Goal: Task Accomplishment & Management: Complete application form

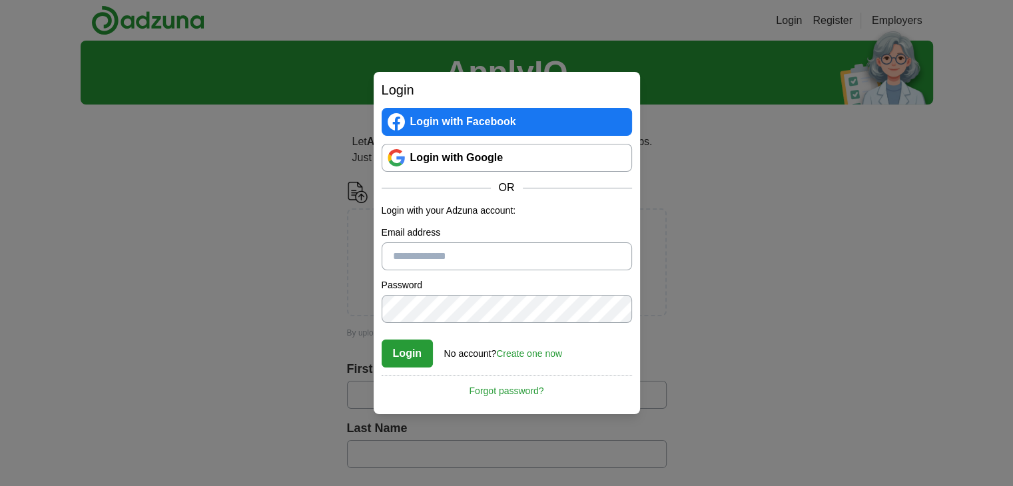
click at [471, 155] on link "Login with Google" at bounding box center [506, 158] width 250 height 28
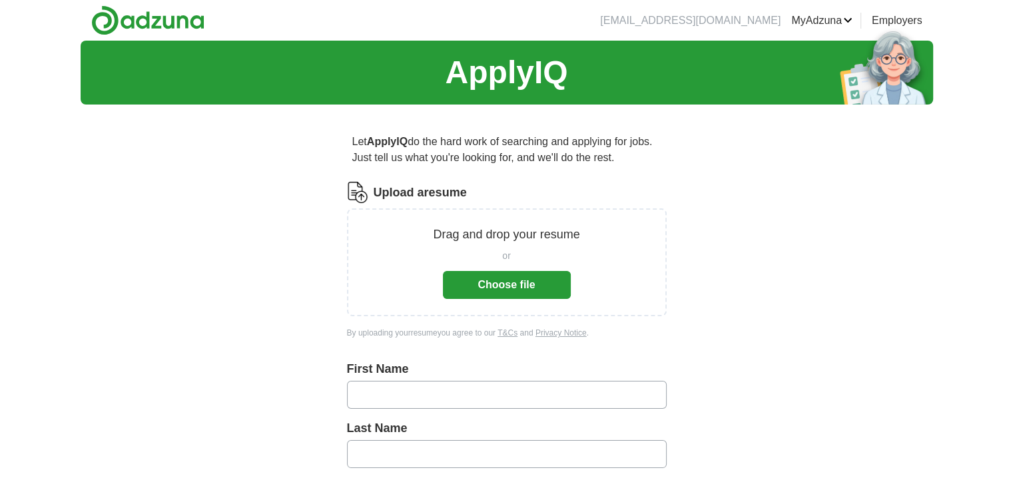
click at [509, 282] on button "Choose file" at bounding box center [507, 285] width 128 height 28
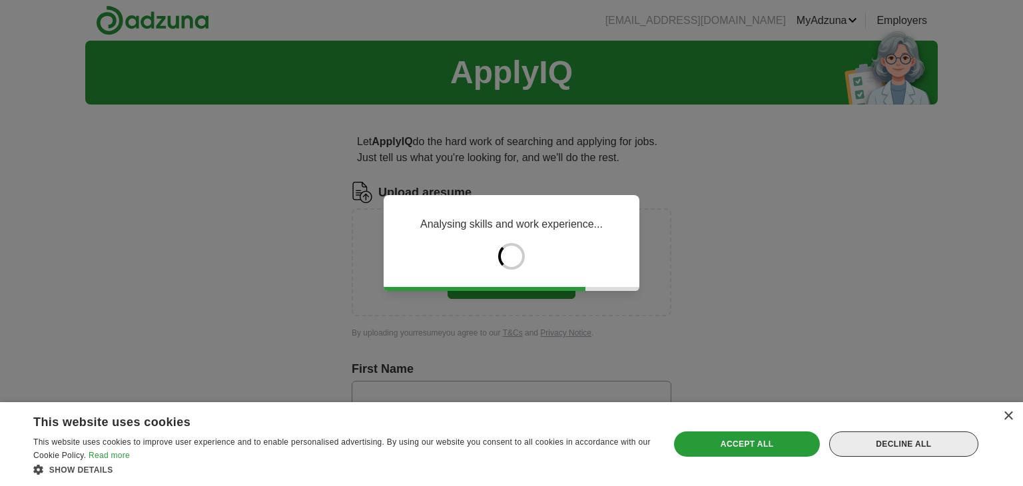
click at [884, 439] on div "Decline all" at bounding box center [903, 443] width 149 height 25
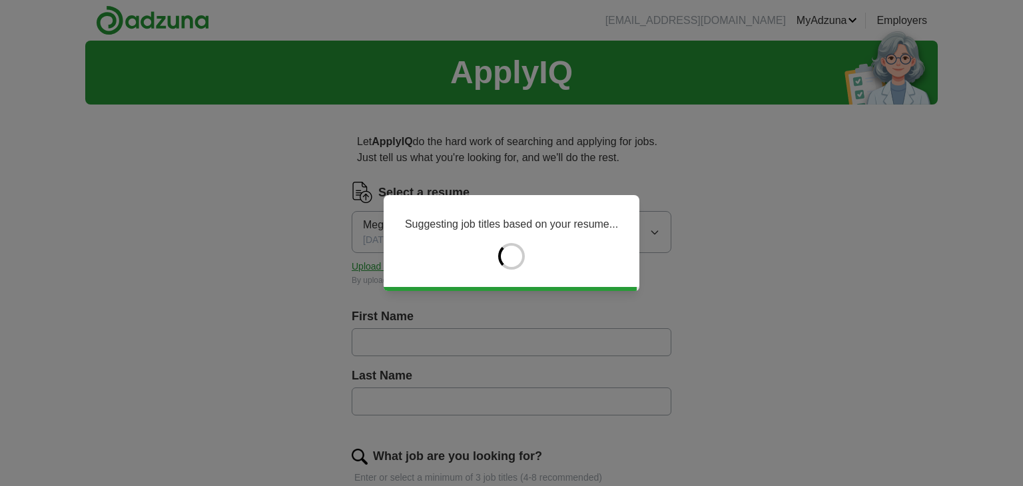
type input "*******"
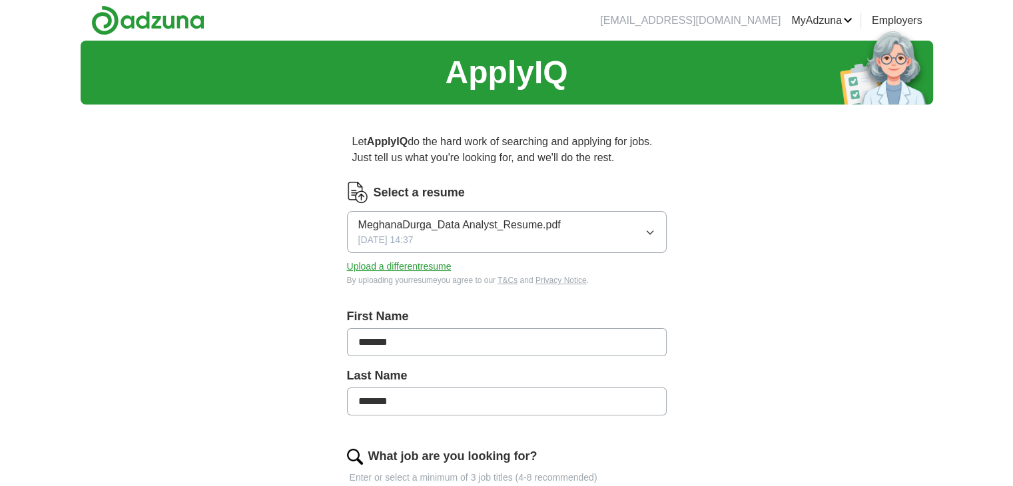
click at [434, 342] on input "*******" at bounding box center [507, 342] width 320 height 28
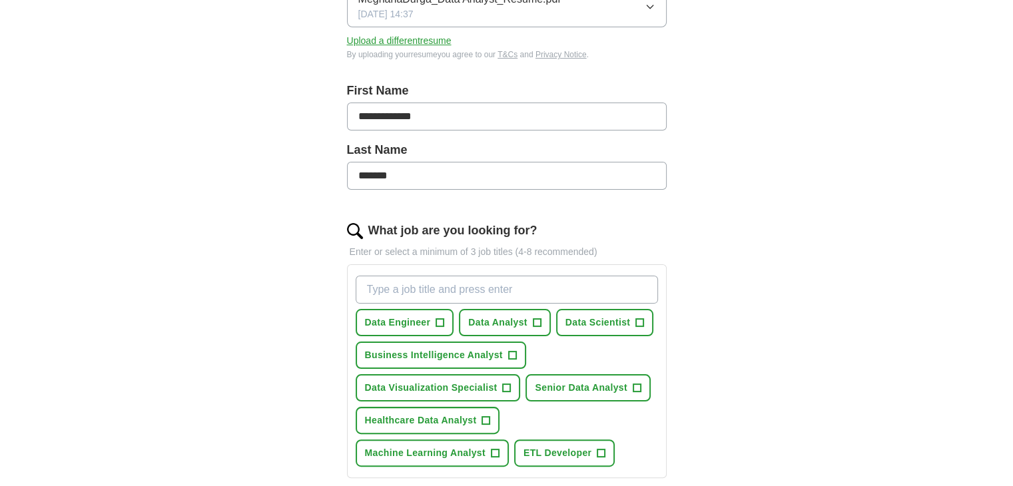
scroll to position [232, 0]
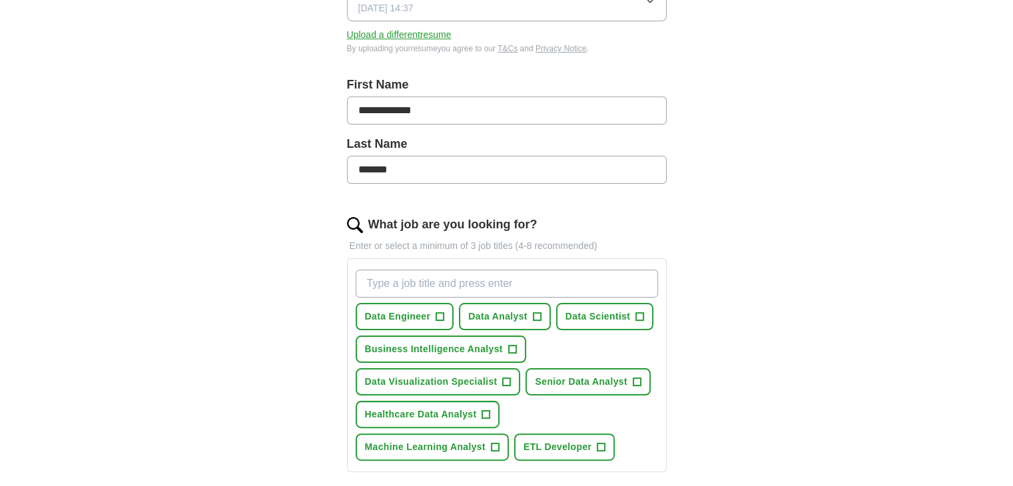
type input "**********"
click at [535, 315] on span "+" at bounding box center [537, 317] width 8 height 11
click at [437, 314] on span "+" at bounding box center [440, 317] width 8 height 11
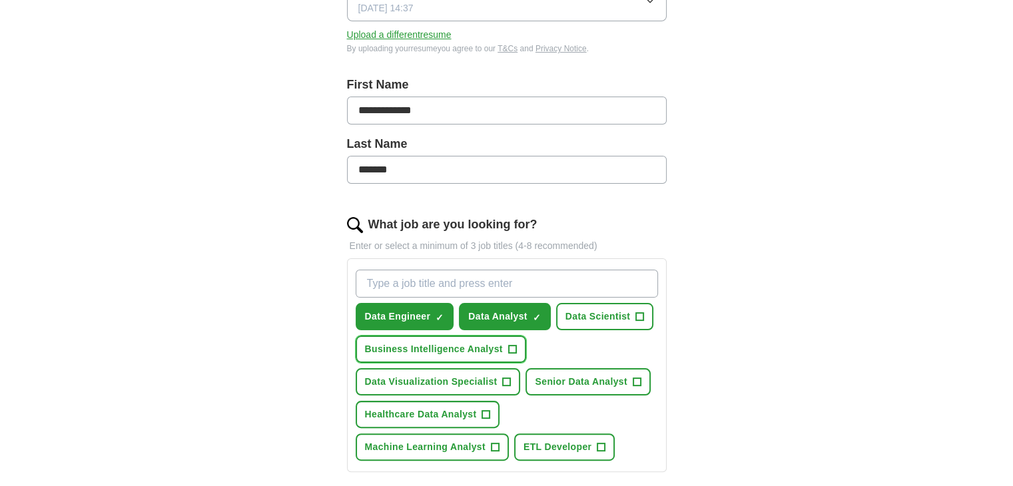
click at [510, 346] on span "+" at bounding box center [512, 349] width 8 height 11
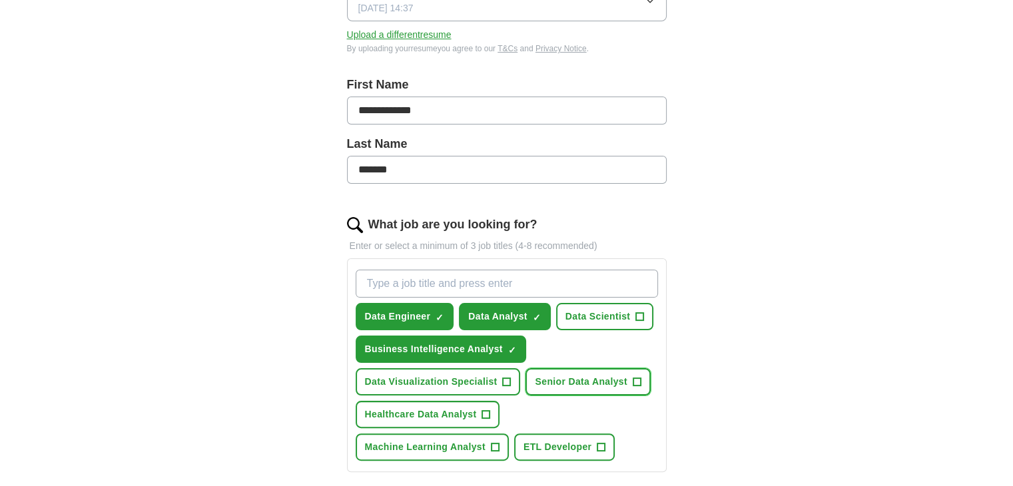
click at [635, 377] on span "+" at bounding box center [636, 382] width 8 height 11
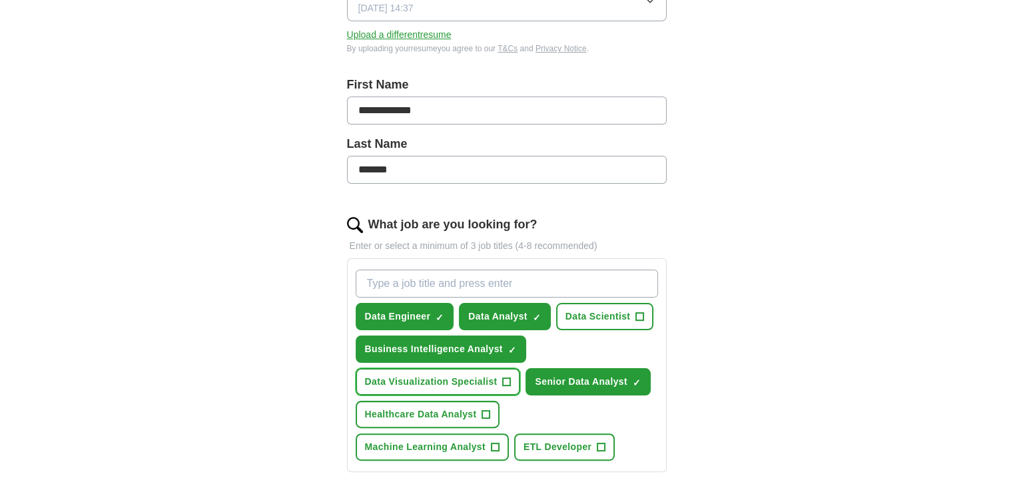
click at [501, 376] on button "Data Visualization Specialist +" at bounding box center [437, 381] width 165 height 27
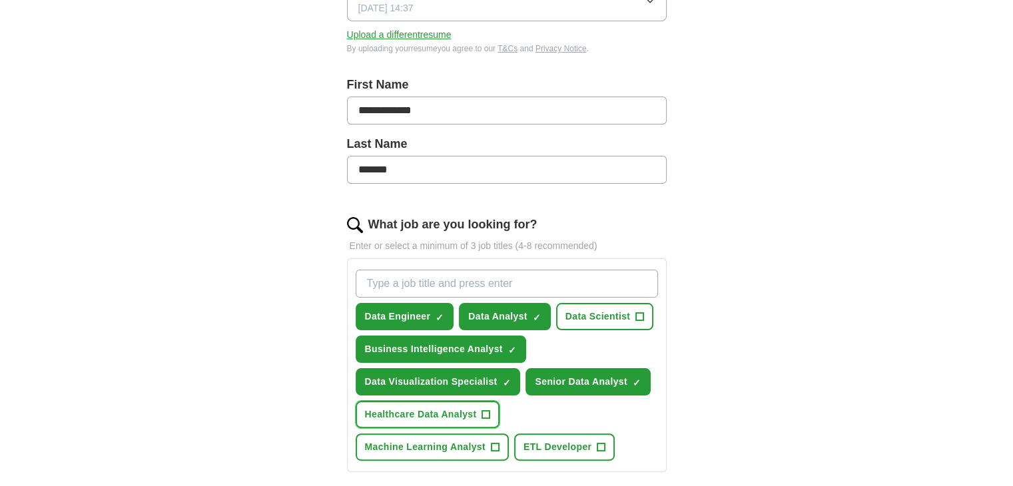
click at [487, 409] on span "+" at bounding box center [486, 414] width 8 height 11
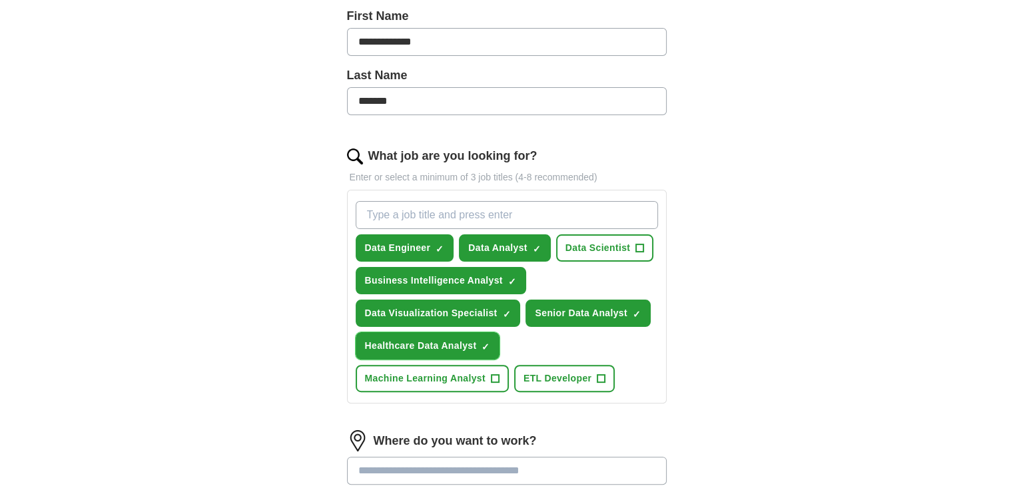
scroll to position [302, 0]
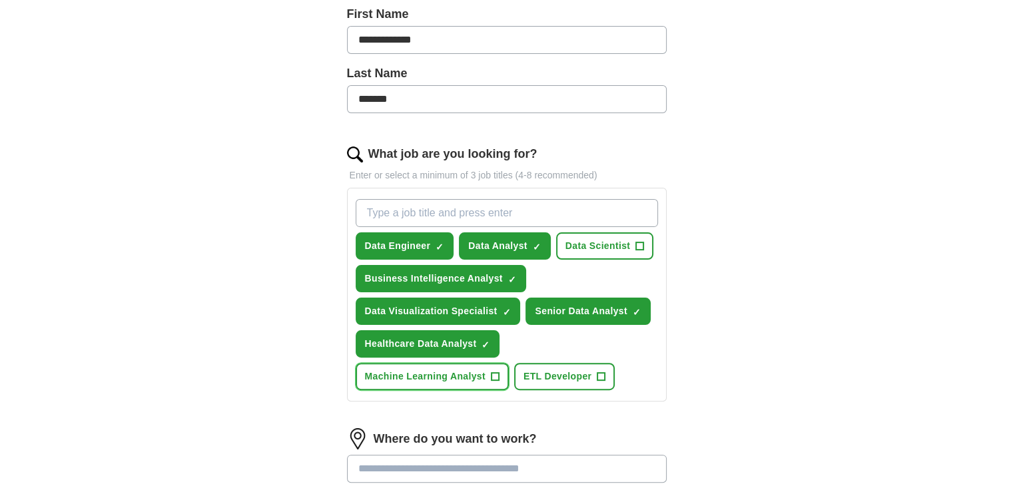
click at [499, 371] on span "+" at bounding box center [495, 376] width 8 height 11
click at [597, 371] on span "+" at bounding box center [601, 376] width 8 height 11
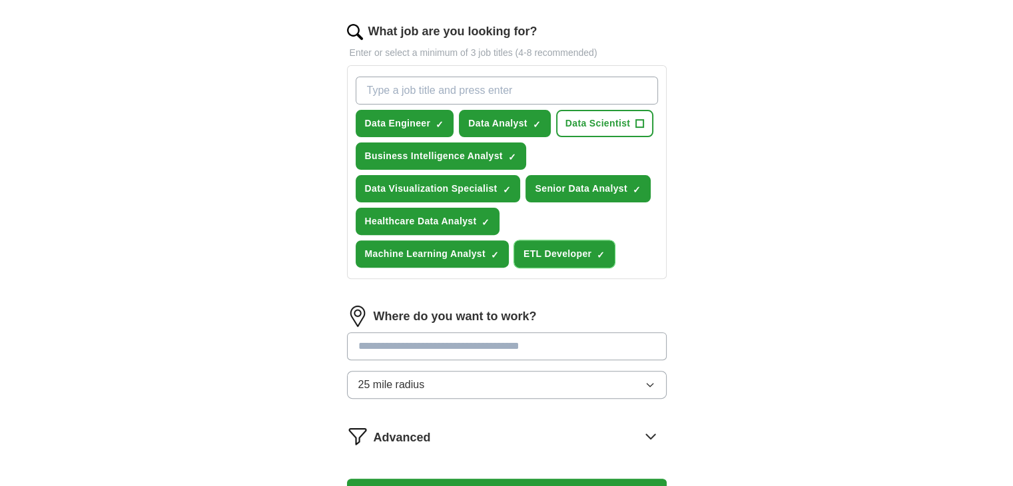
scroll to position [425, 0]
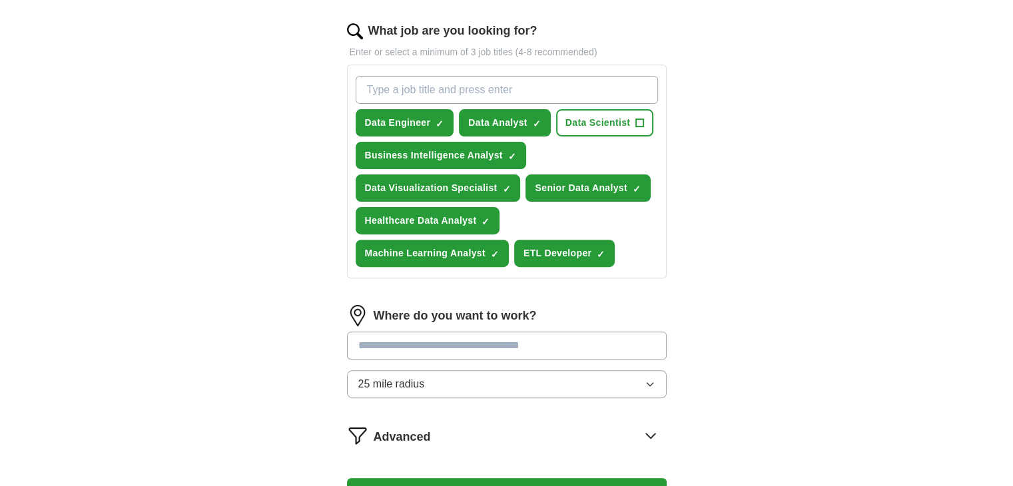
click at [462, 342] on input at bounding box center [507, 346] width 320 height 28
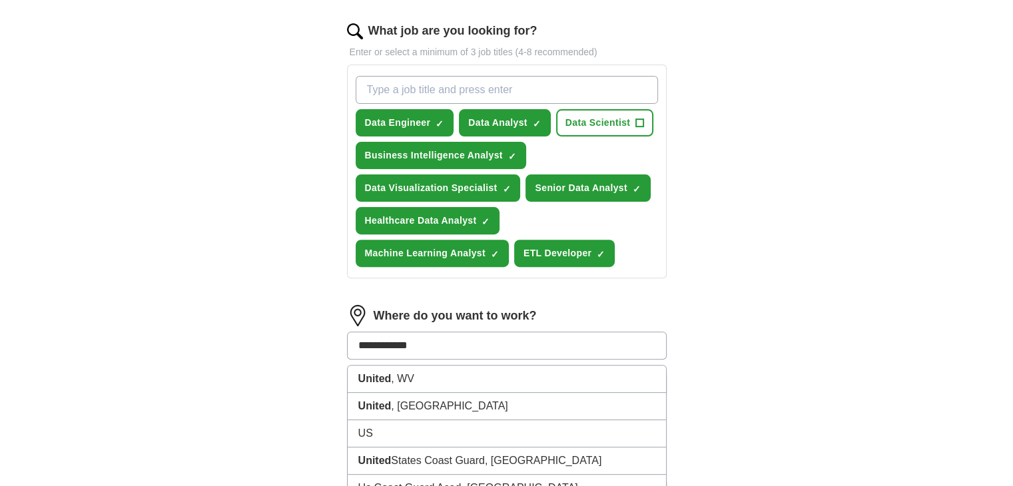
type input "**********"
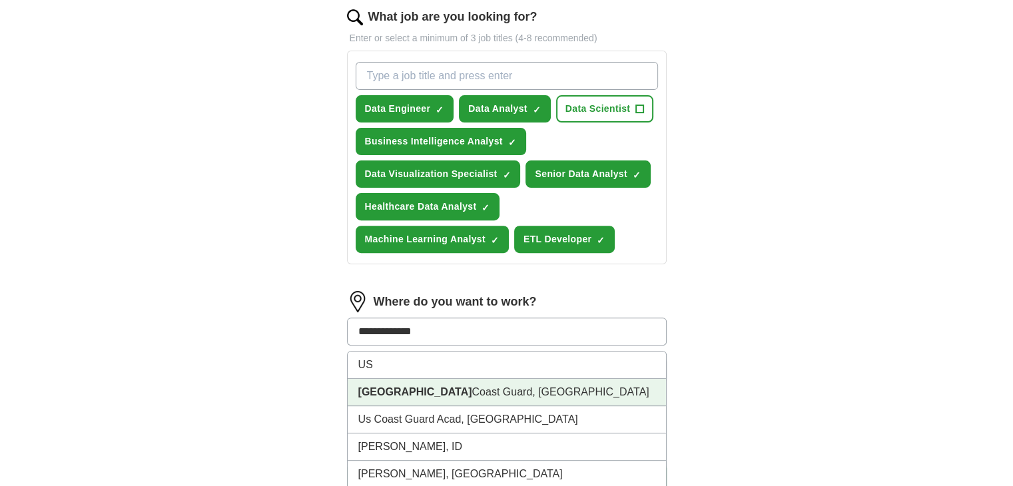
scroll to position [439, 0]
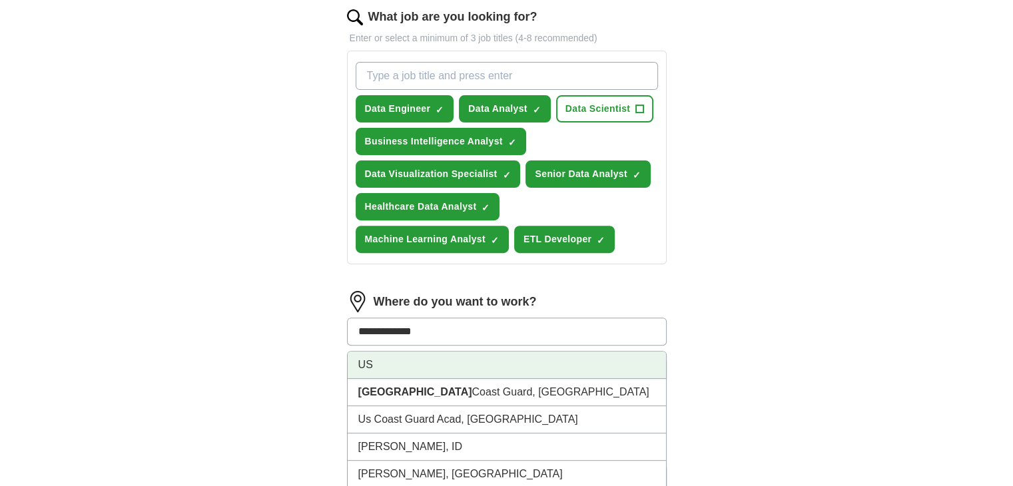
click at [442, 352] on li "US" at bounding box center [507, 365] width 318 height 27
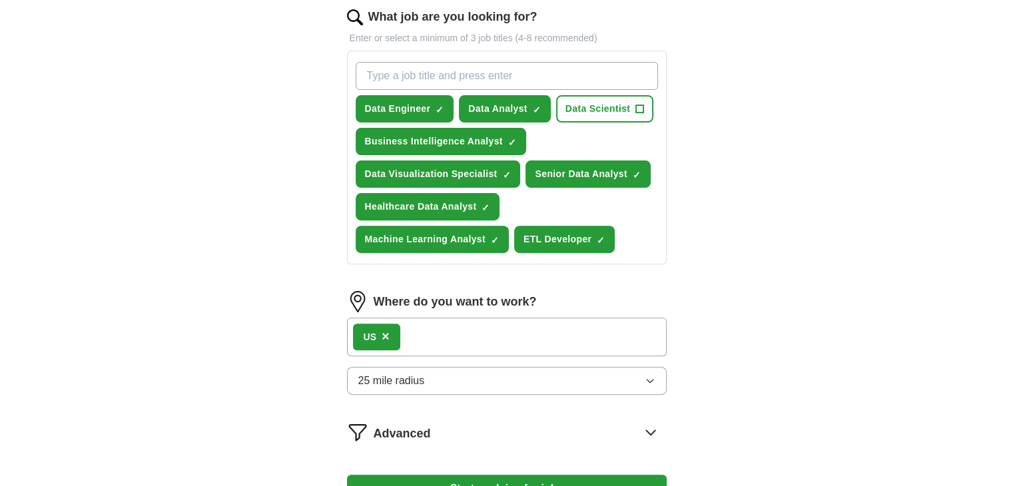
click at [479, 373] on button "25 mile radius" at bounding box center [507, 381] width 320 height 28
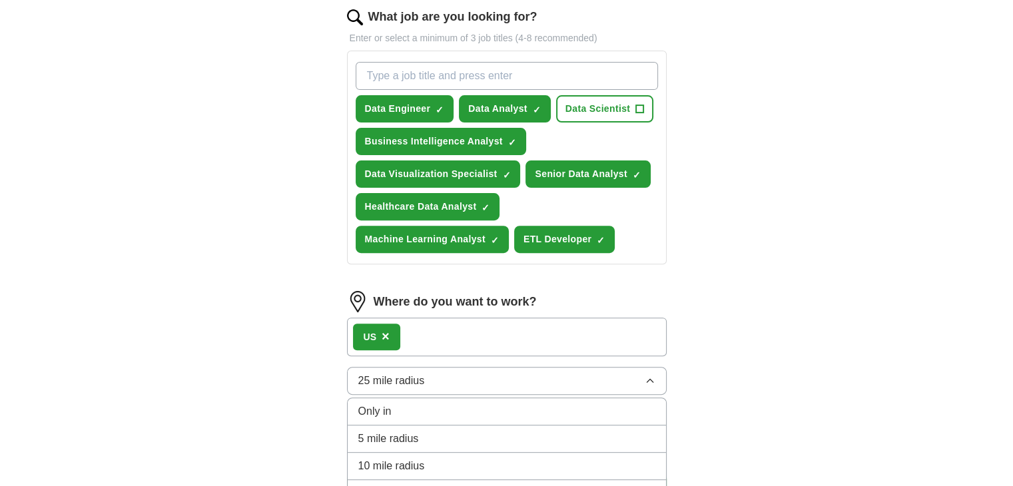
click at [470, 403] on div "Only in" at bounding box center [506, 411] width 297 height 16
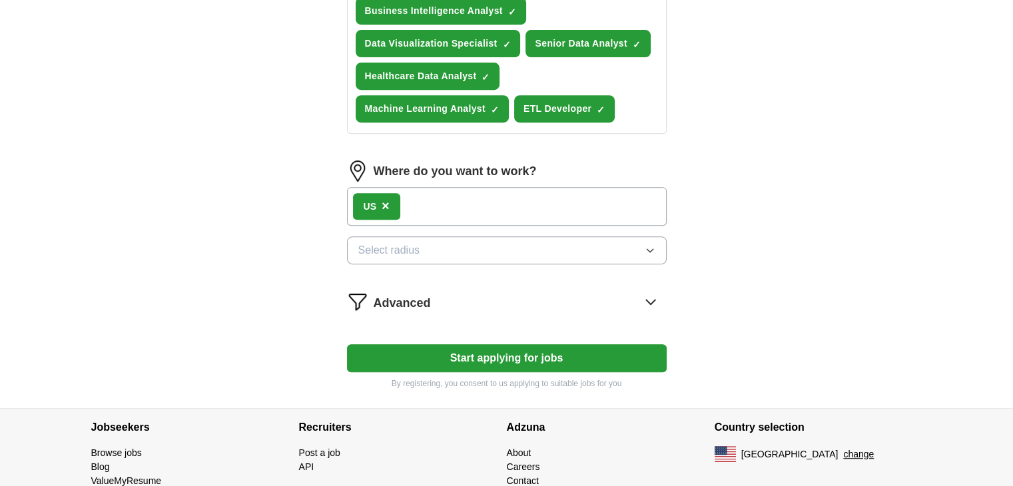
scroll to position [575, 0]
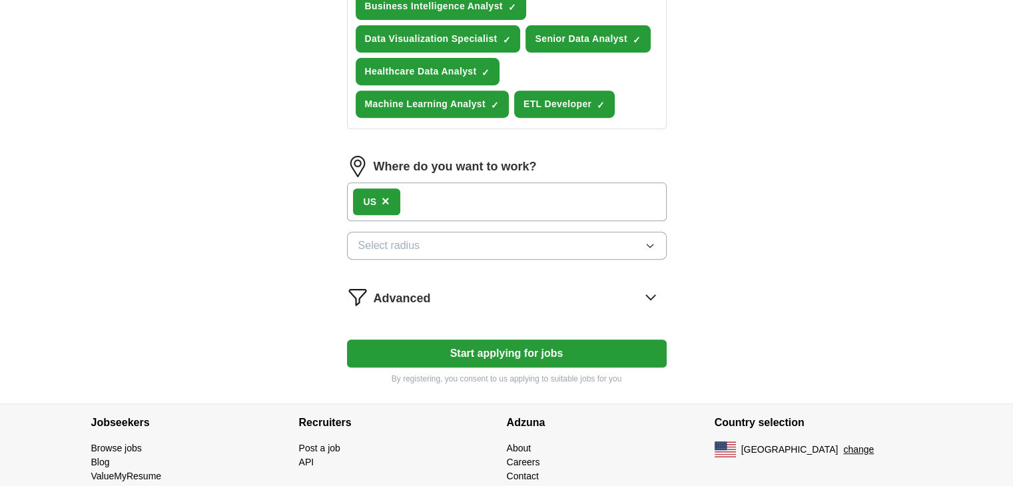
click at [596, 355] on button "Start applying for jobs" at bounding box center [507, 354] width 320 height 28
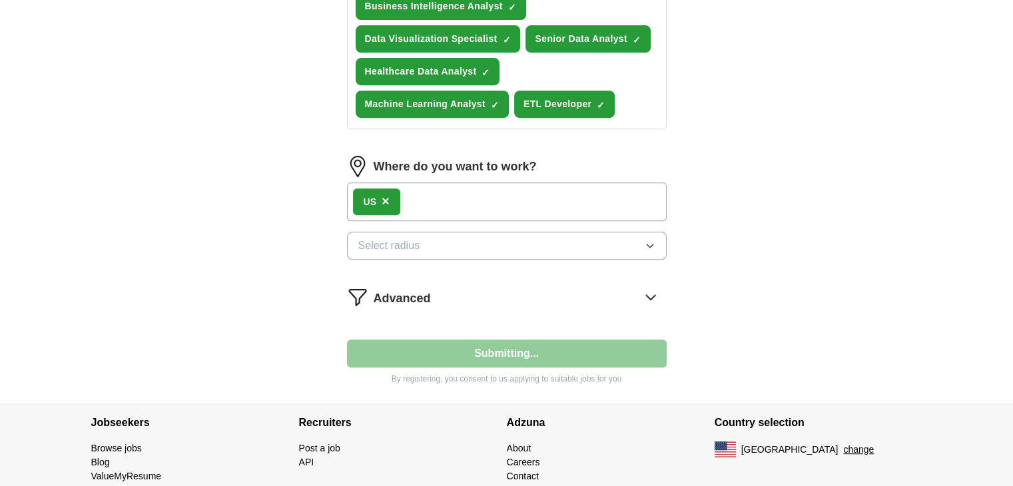
select select "**"
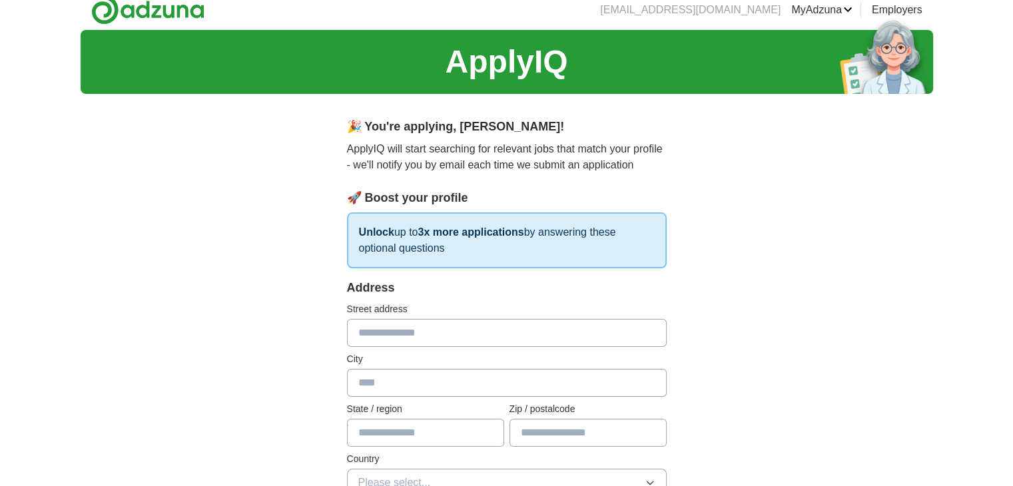
scroll to position [11, 0]
click at [422, 327] on input "text" at bounding box center [507, 333] width 320 height 28
type input "**********"
click at [378, 373] on input "text" at bounding box center [507, 383] width 320 height 28
type input "******"
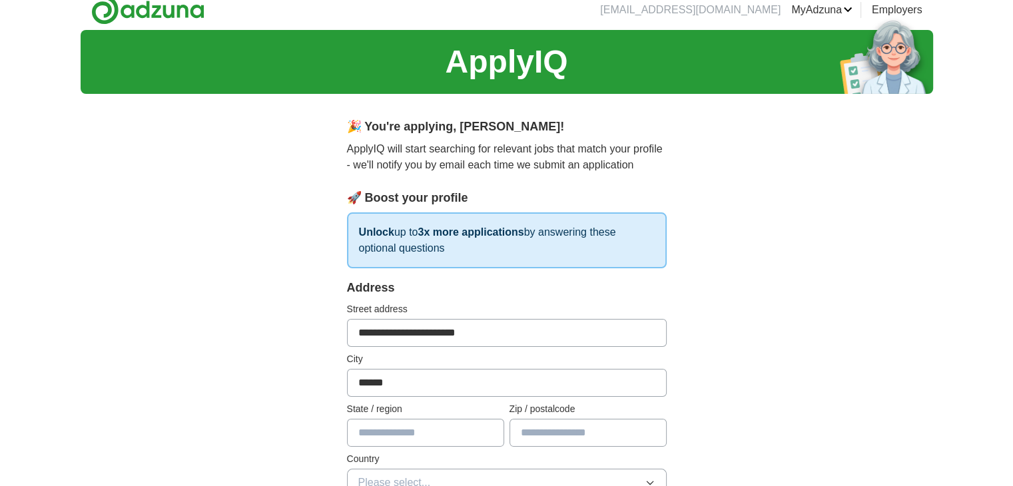
click at [382, 425] on input "text" at bounding box center [425, 433] width 157 height 28
type input "*****"
click at [553, 435] on input "text" at bounding box center [587, 433] width 157 height 28
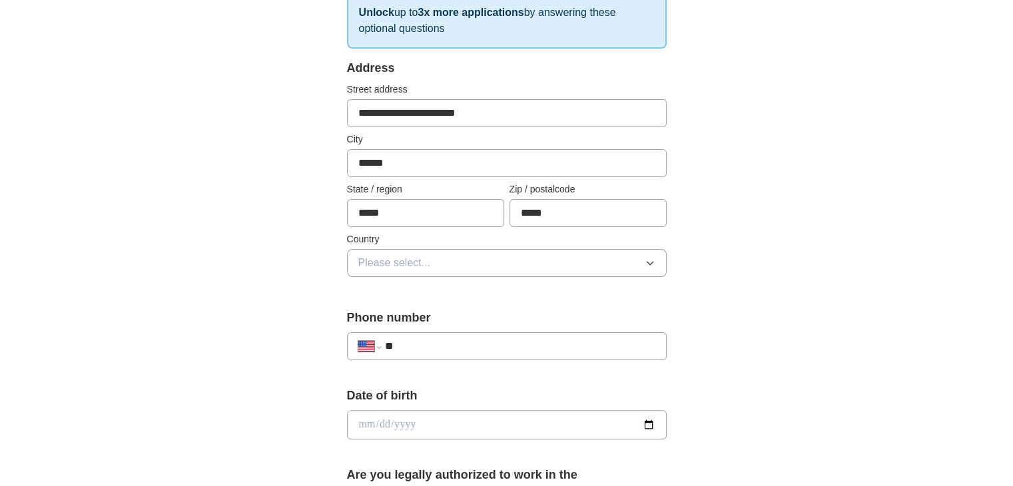
scroll to position [234, 0]
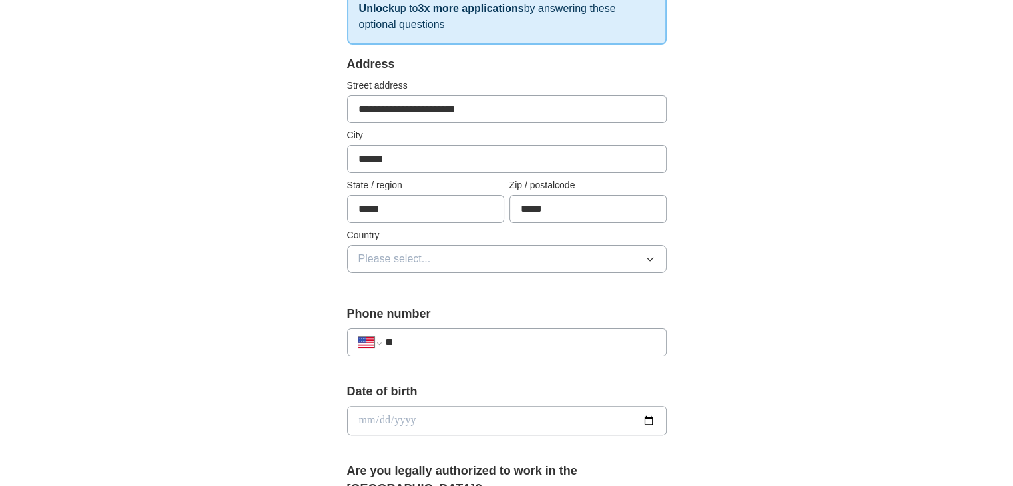
type input "*****"
click at [550, 261] on button "Please select..." at bounding box center [507, 259] width 320 height 28
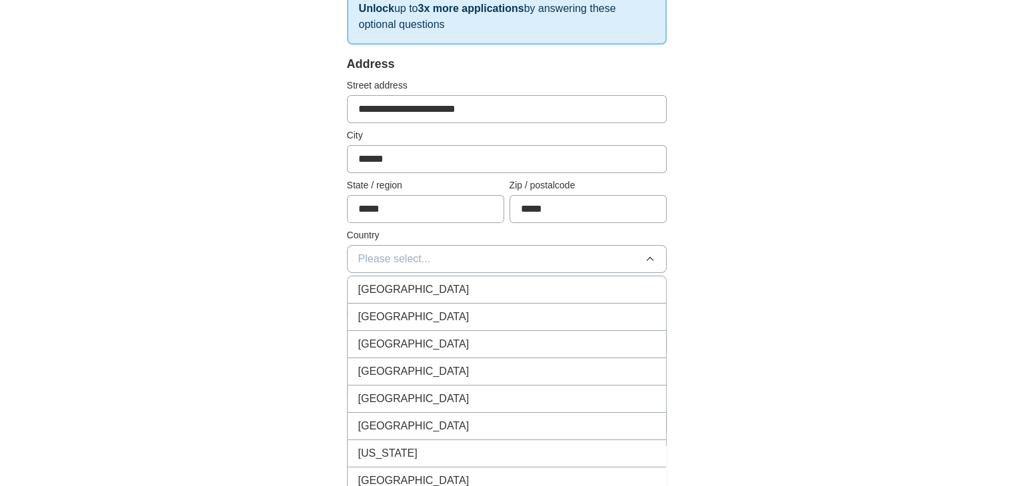
click at [482, 306] on li "United States" at bounding box center [507, 317] width 318 height 27
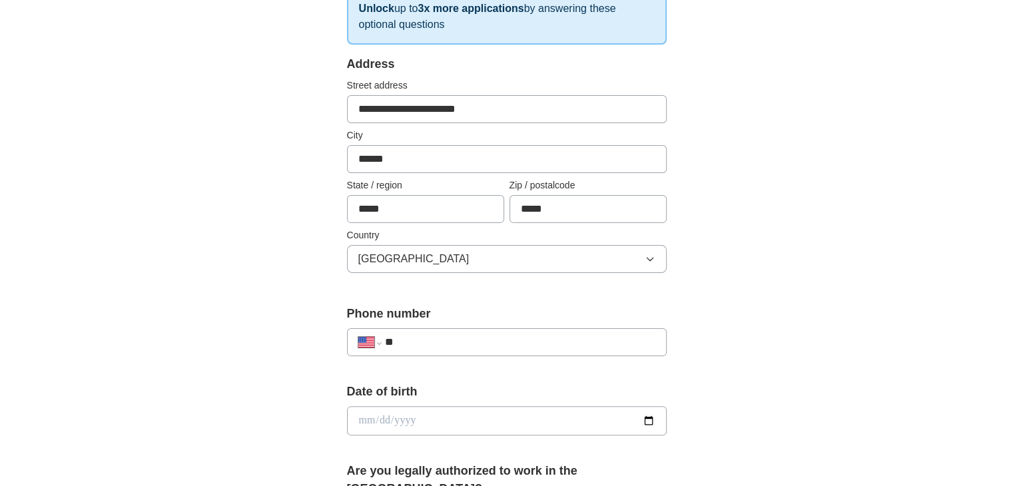
click at [466, 339] on input "**" at bounding box center [519, 342] width 270 height 16
type input "**********"
click at [490, 418] on input "date" at bounding box center [507, 420] width 320 height 29
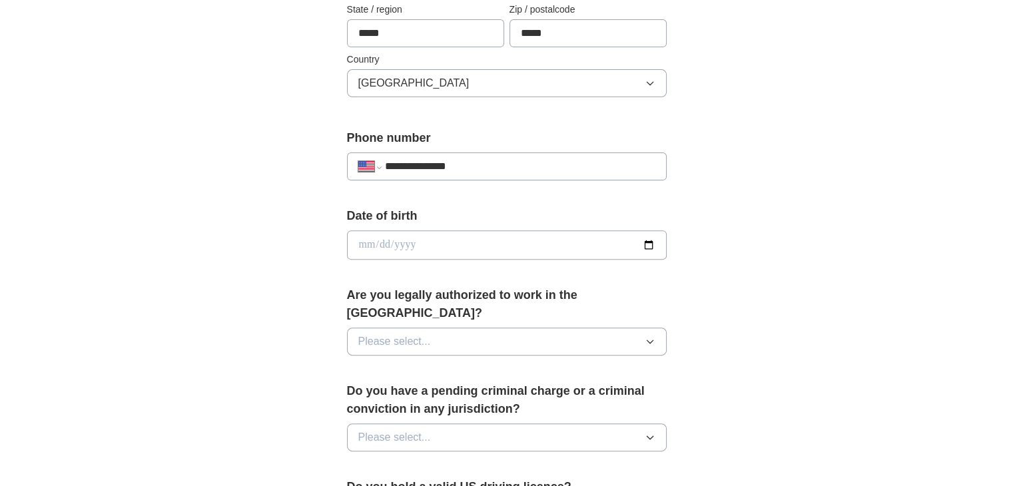
scroll to position [410, 0]
click at [520, 258] on div "Date of birth" at bounding box center [507, 238] width 320 height 63
click at [652, 244] on input "date" at bounding box center [507, 244] width 320 height 29
type input "**********"
click at [547, 328] on button "Please select..." at bounding box center [507, 342] width 320 height 28
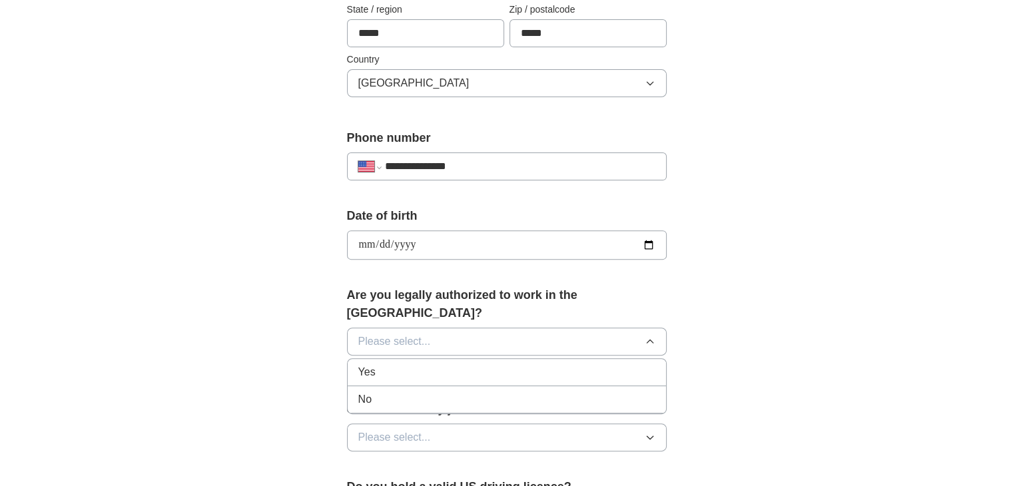
click at [397, 364] on div "Yes" at bounding box center [506, 372] width 297 height 16
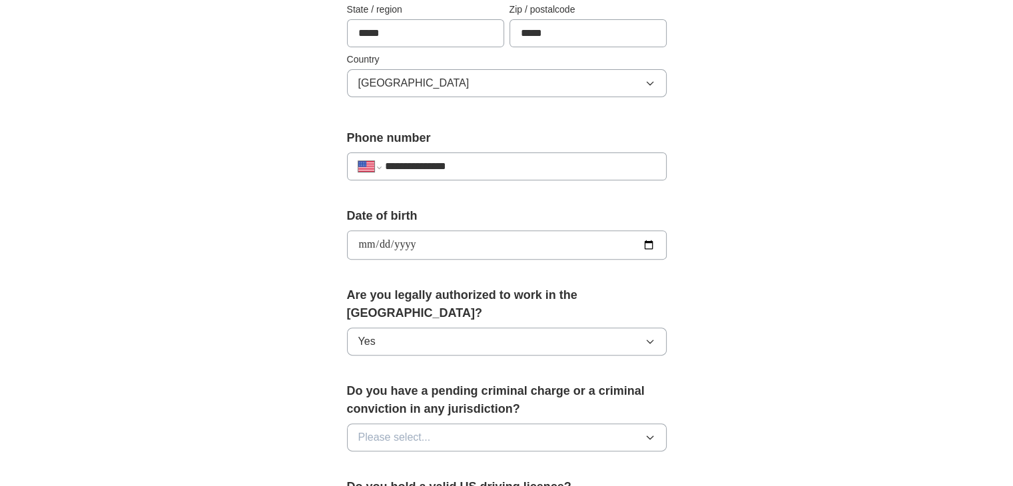
click at [401, 429] on span "Please select..." at bounding box center [394, 437] width 73 height 16
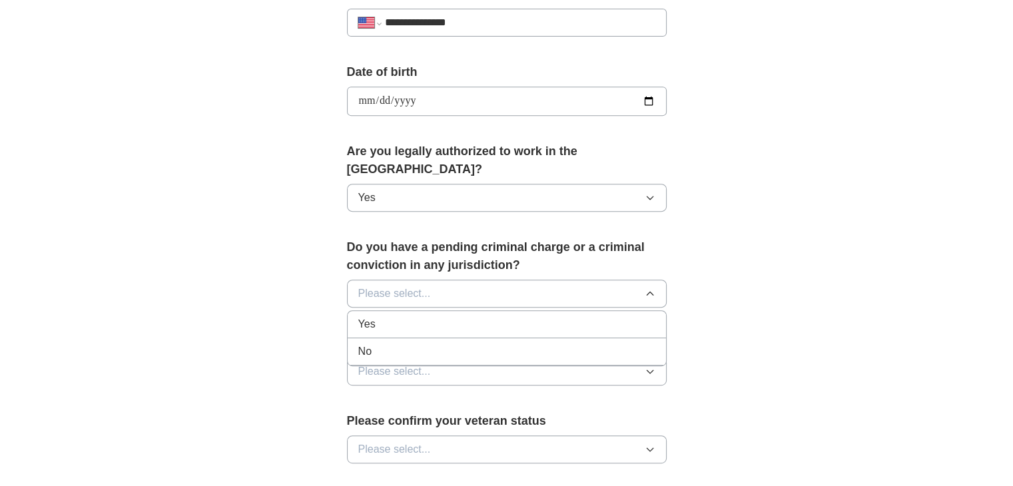
scroll to position [559, 0]
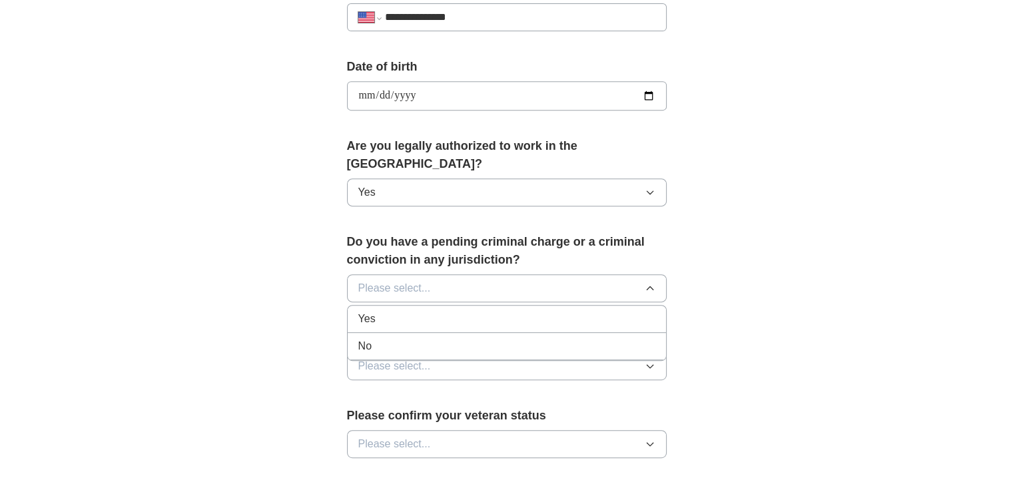
click at [457, 338] on div "No" at bounding box center [506, 346] width 297 height 16
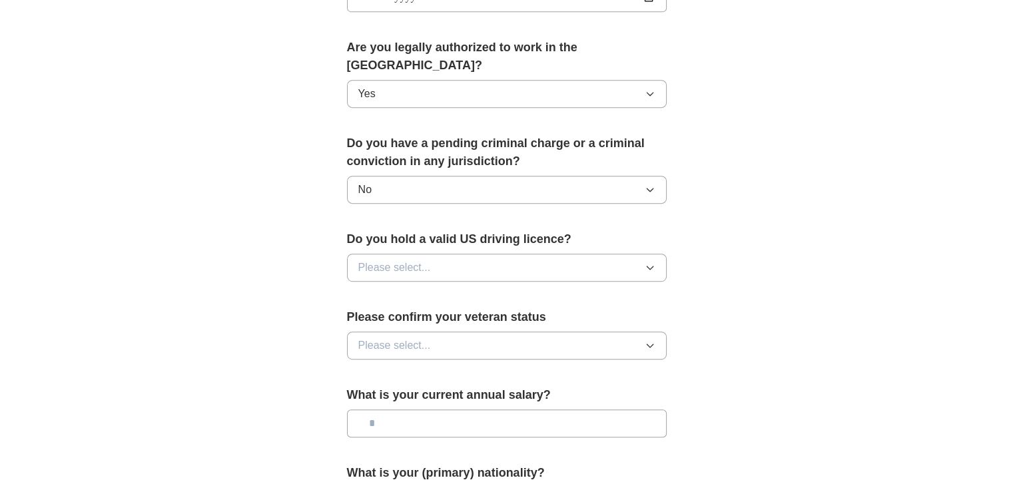
scroll to position [706, 0]
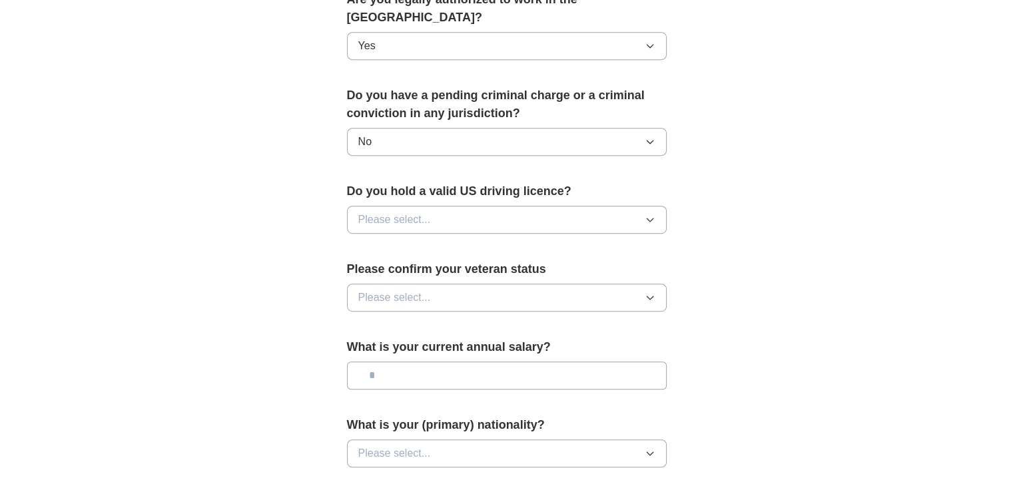
click at [481, 206] on button "Please select..." at bounding box center [507, 220] width 320 height 28
click at [417, 242] on div "Yes" at bounding box center [506, 250] width 297 height 16
click at [411, 290] on span "Please select..." at bounding box center [394, 298] width 73 height 16
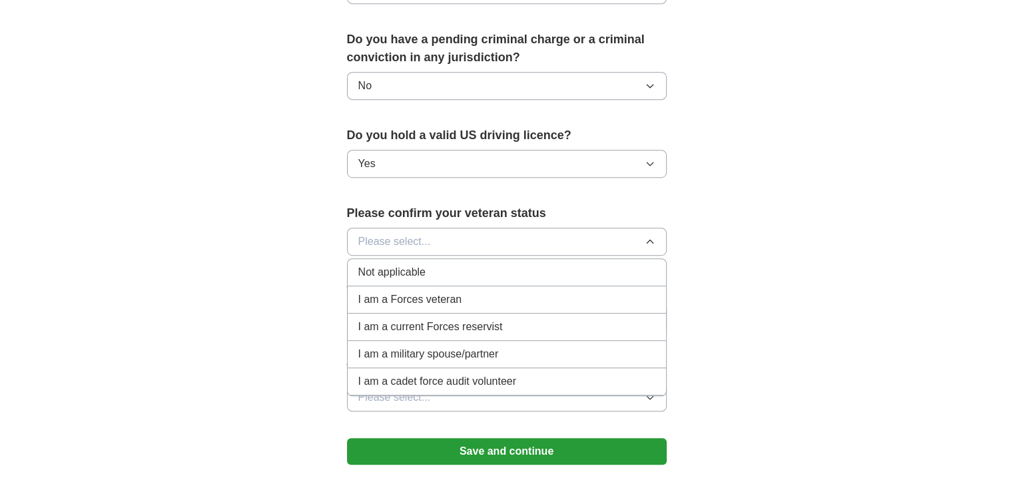
scroll to position [762, 0]
click at [394, 264] on span "Not applicable" at bounding box center [391, 272] width 67 height 16
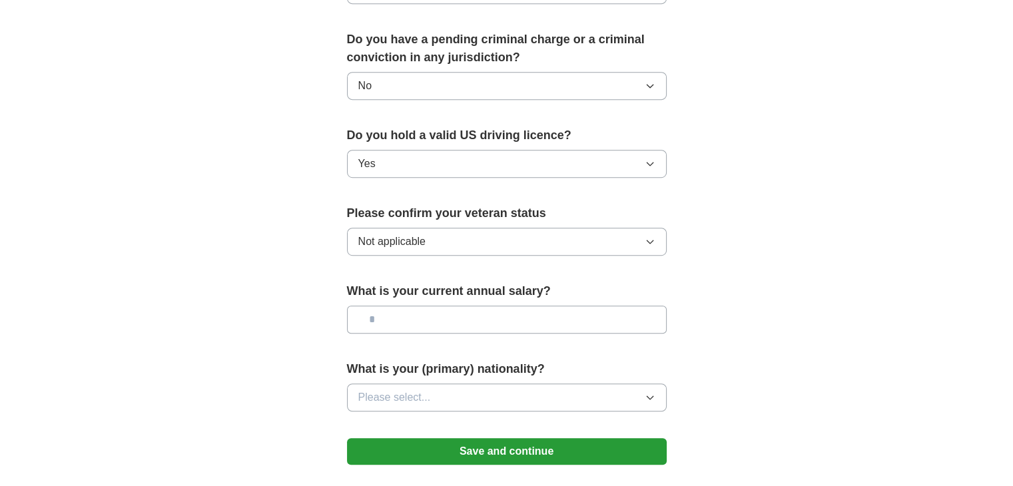
click at [423, 306] on input "text" at bounding box center [507, 320] width 320 height 28
type input "*******"
click at [421, 389] on span "Please select..." at bounding box center [394, 397] width 73 height 16
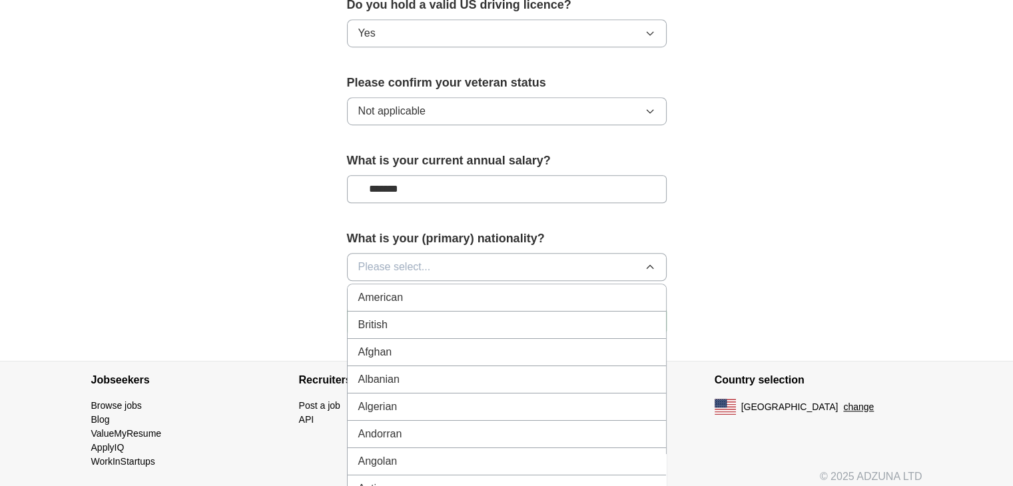
scroll to position [893, 0]
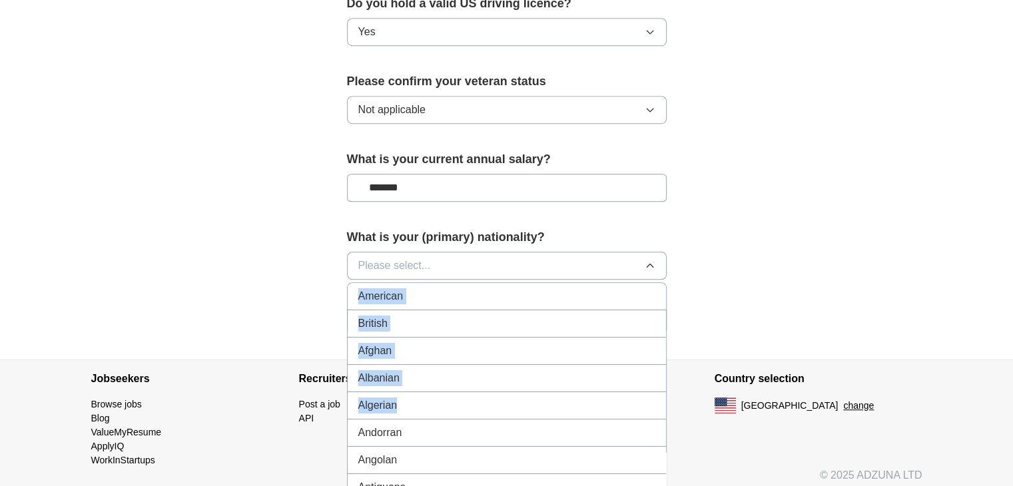
drag, startPoint x: 421, startPoint y: 376, endPoint x: 470, endPoint y: 240, distance: 144.2
click at [470, 252] on div "Please select... American British Afghan Albanian Algerian Andorran Angolan Ant…" at bounding box center [507, 266] width 320 height 28
click at [470, 252] on button "Please select..." at bounding box center [507, 266] width 320 height 28
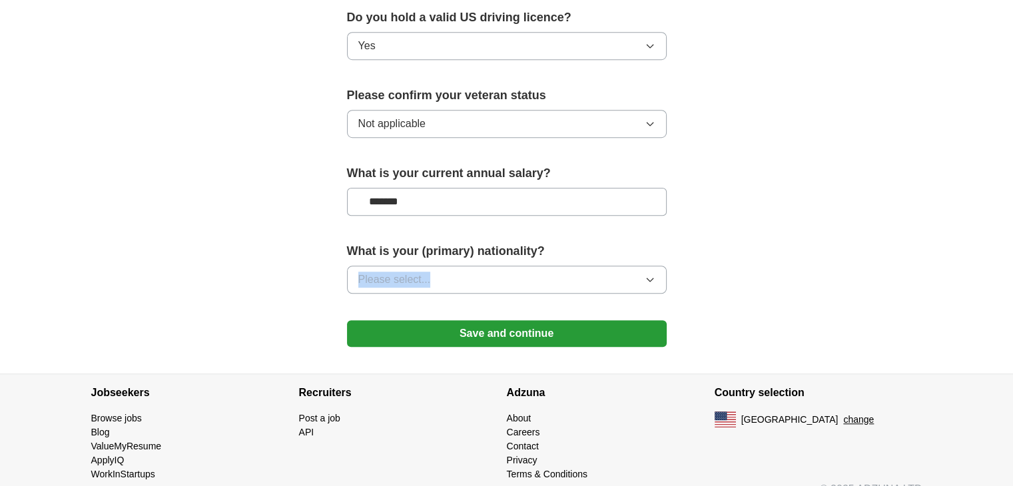
click at [470, 242] on div "What is your (primary) nationality? Please select..." at bounding box center [507, 273] width 320 height 62
click at [469, 266] on button "Please select..." at bounding box center [507, 280] width 320 height 28
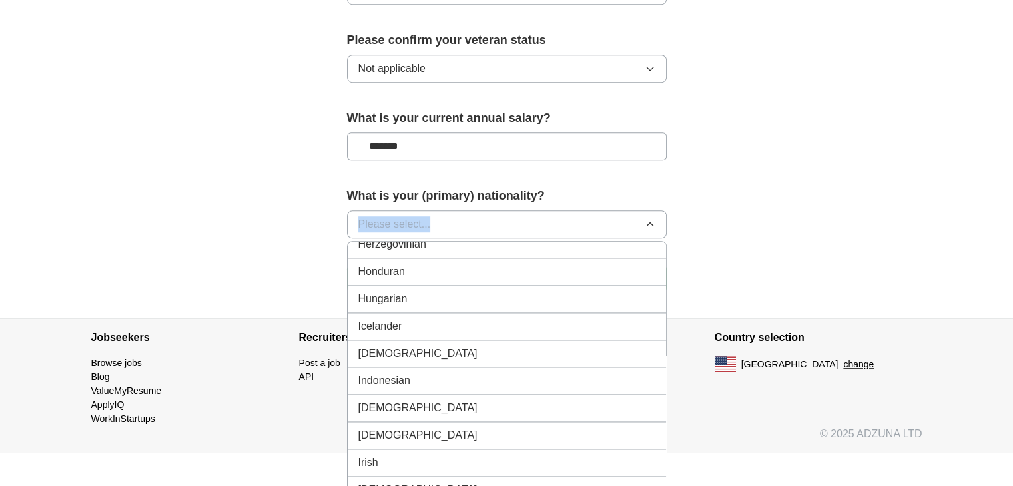
scroll to position [2082, 0]
click at [399, 348] on div "Indian" at bounding box center [506, 356] width 297 height 16
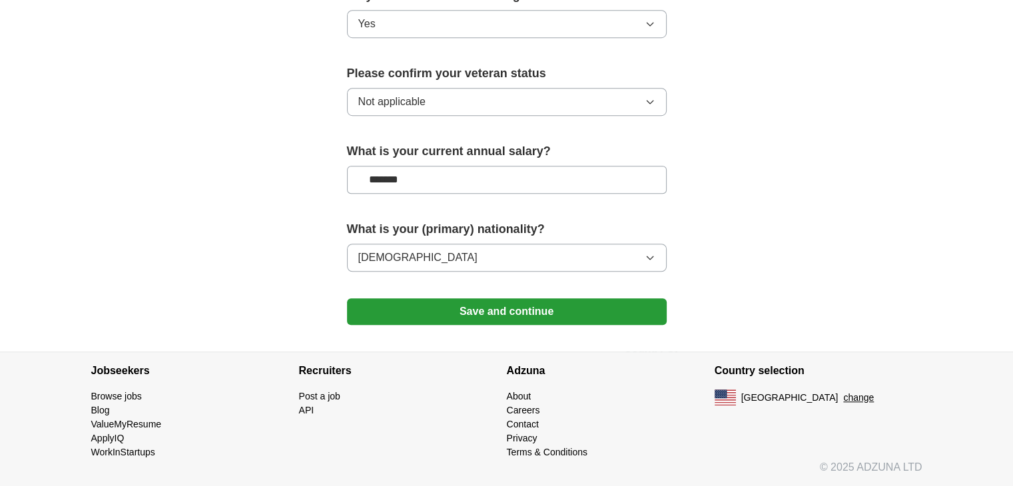
scroll to position [879, 0]
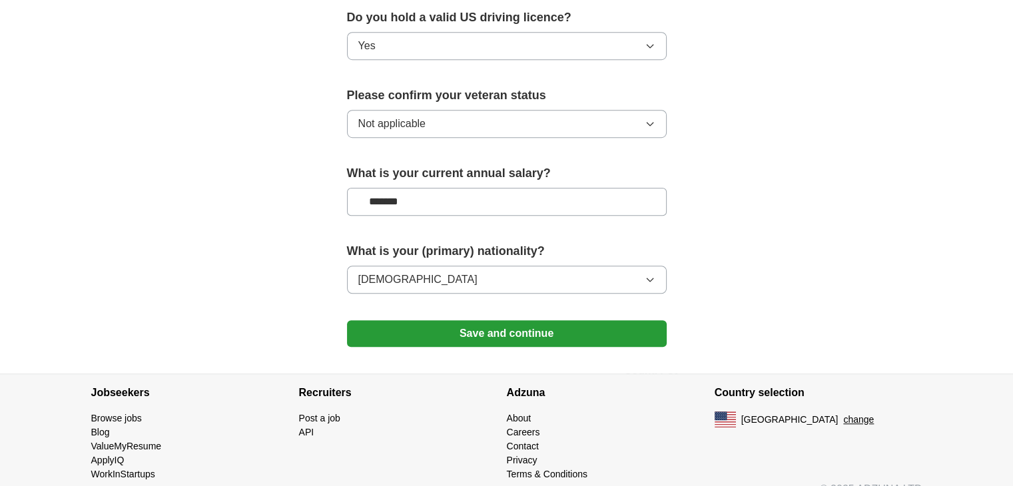
click at [485, 320] on button "Save and continue" at bounding box center [507, 333] width 320 height 27
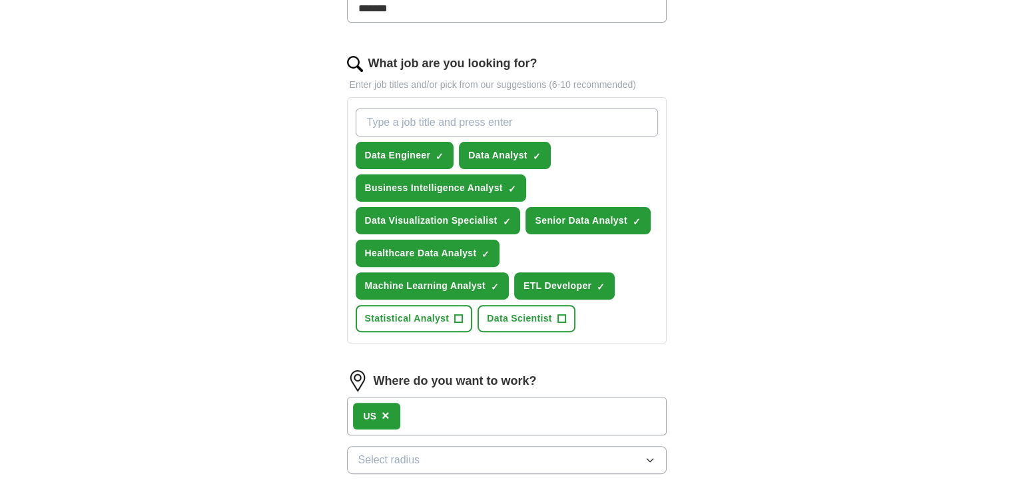
scroll to position [393, 0]
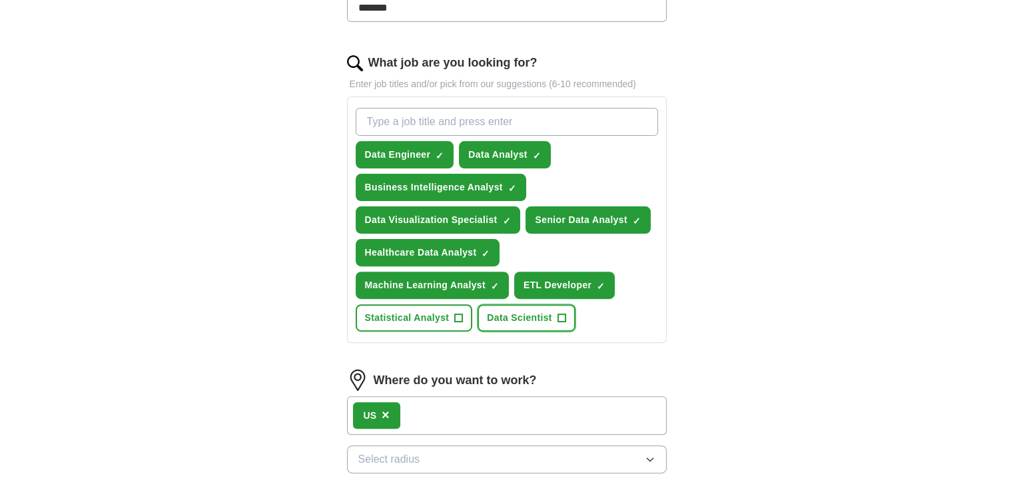
click at [557, 313] on span "+" at bounding box center [561, 318] width 8 height 11
click at [463, 313] on span "+" at bounding box center [459, 318] width 8 height 11
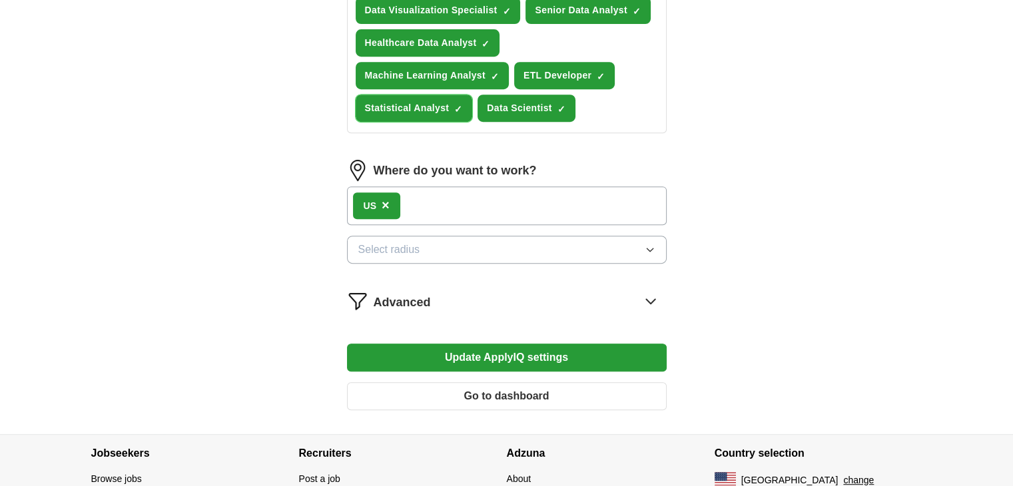
scroll to position [604, 0]
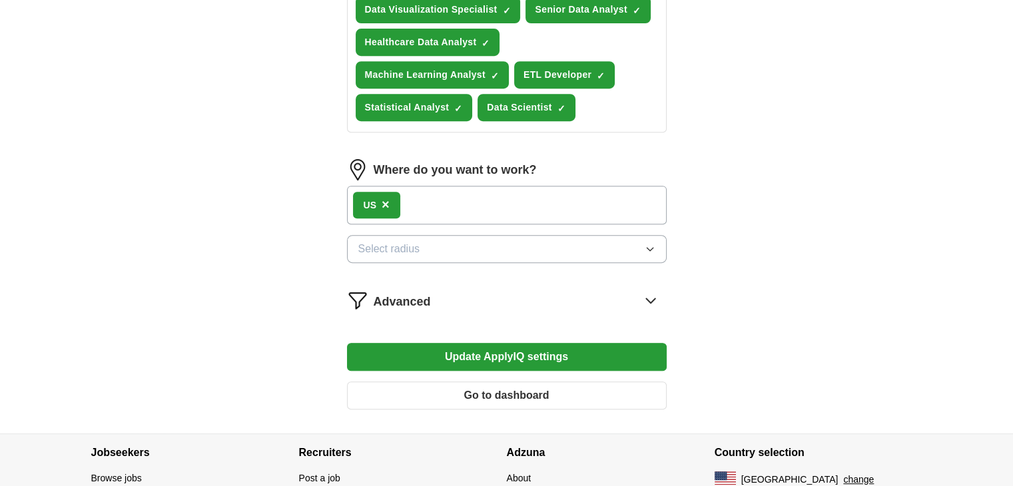
click at [495, 235] on button "Select radius" at bounding box center [507, 249] width 320 height 28
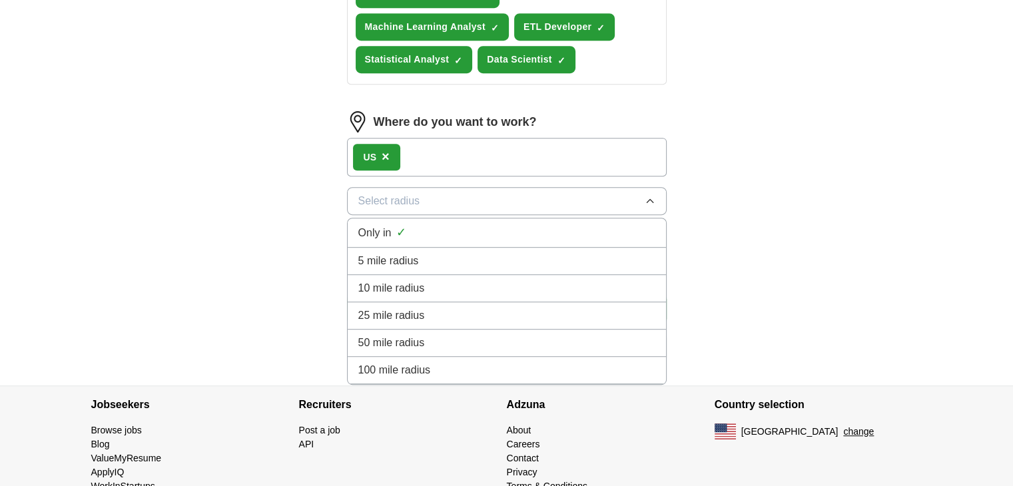
scroll to position [652, 0]
click at [413, 361] on span "100 mile radius" at bounding box center [394, 369] width 73 height 16
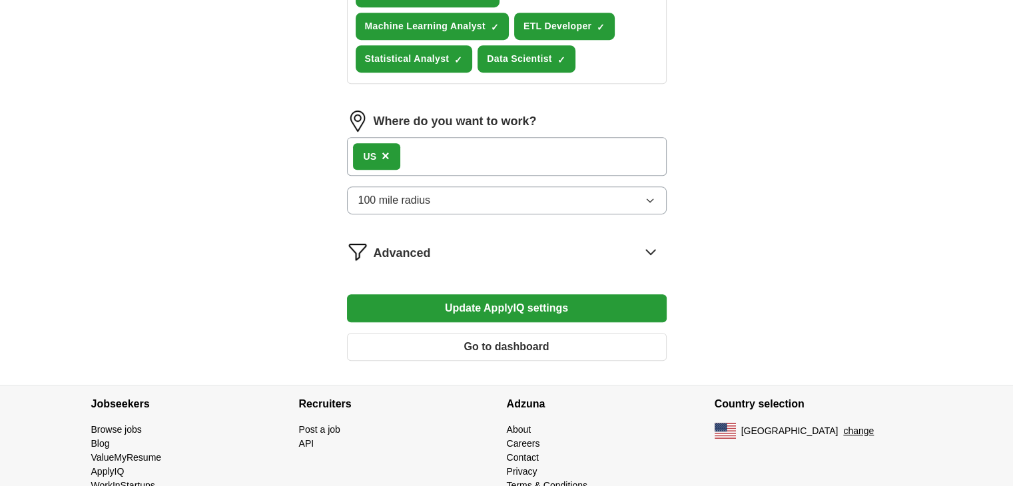
click at [512, 300] on button "Update ApplyIQ settings" at bounding box center [507, 308] width 320 height 28
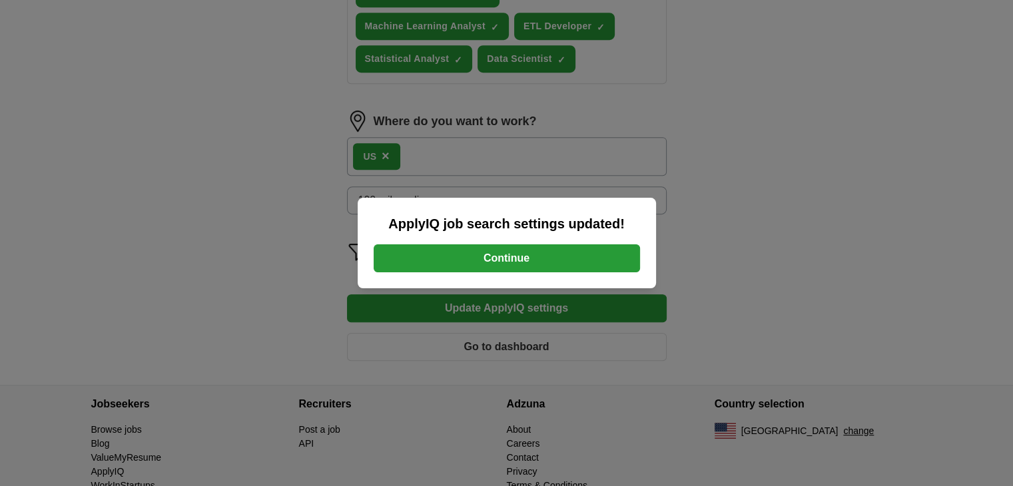
click at [509, 264] on button "Continue" at bounding box center [506, 258] width 266 height 28
